Goal: Obtain resource: Download file/media

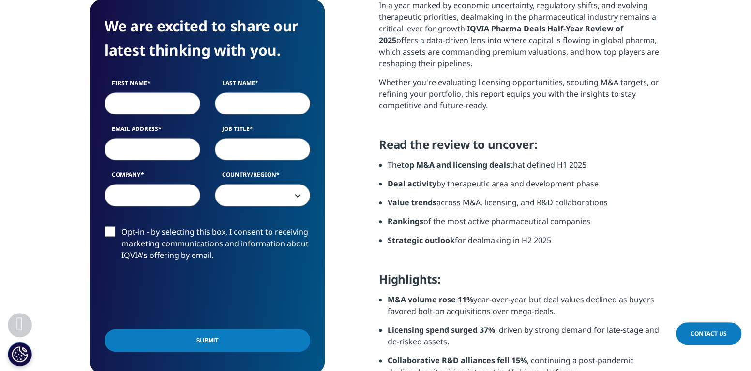
scroll to position [435, 0]
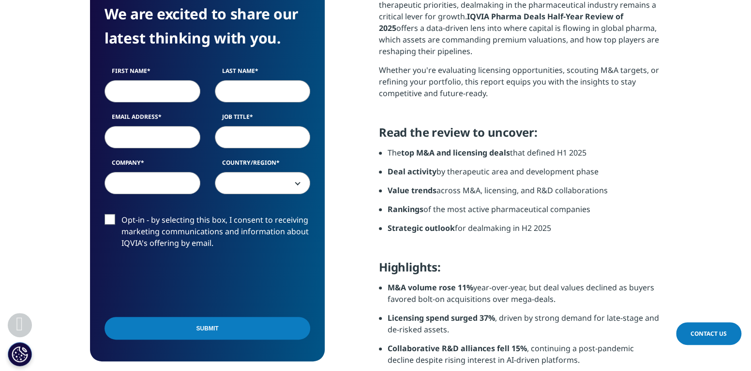
click at [120, 87] on input "First Name" at bounding box center [152, 91] width 96 height 22
type input "[PERSON_NAME]"
type input "[PERSON_NAME][EMAIL_ADDRESS][DOMAIN_NAME]"
type input "msd"
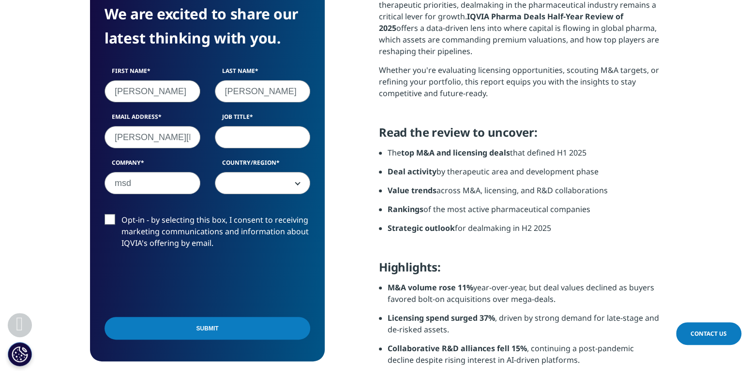
select select "[GEOGRAPHIC_DATA]"
click at [255, 143] on input "Job Title" at bounding box center [263, 137] width 96 height 22
type input "data analyst"
click at [108, 222] on label "Opt-in - by selecting this box, I consent to receiving marketing communications…" at bounding box center [207, 234] width 206 height 40
click at [121, 214] on input "Opt-in - by selecting this box, I consent to receiving marketing communications…" at bounding box center [121, 214] width 0 height 0
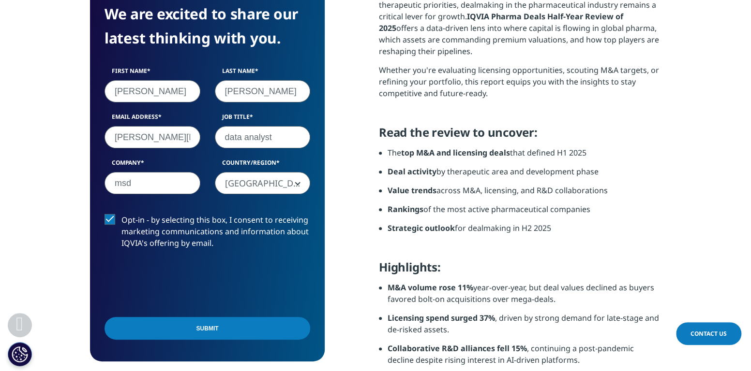
click at [111, 224] on label "Opt-in - by selecting this box, I consent to receiving marketing communications…" at bounding box center [207, 234] width 206 height 40
click at [121, 214] on input "Opt-in - by selecting this box, I consent to receiving marketing communications…" at bounding box center [121, 214] width 0 height 0
click at [220, 318] on input "Submit" at bounding box center [207, 328] width 206 height 23
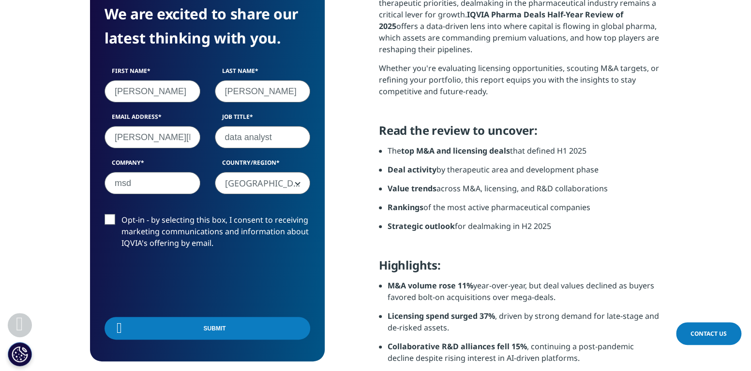
scroll to position [5, 4]
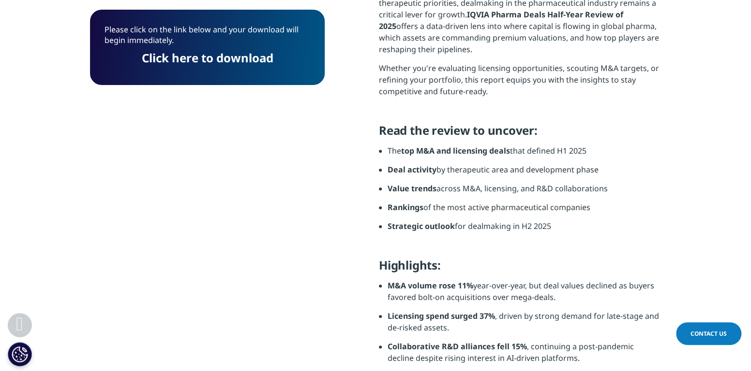
click at [229, 64] on link "Click here to download" at bounding box center [208, 58] width 132 height 16
